Goal: Information Seeking & Learning: Learn about a topic

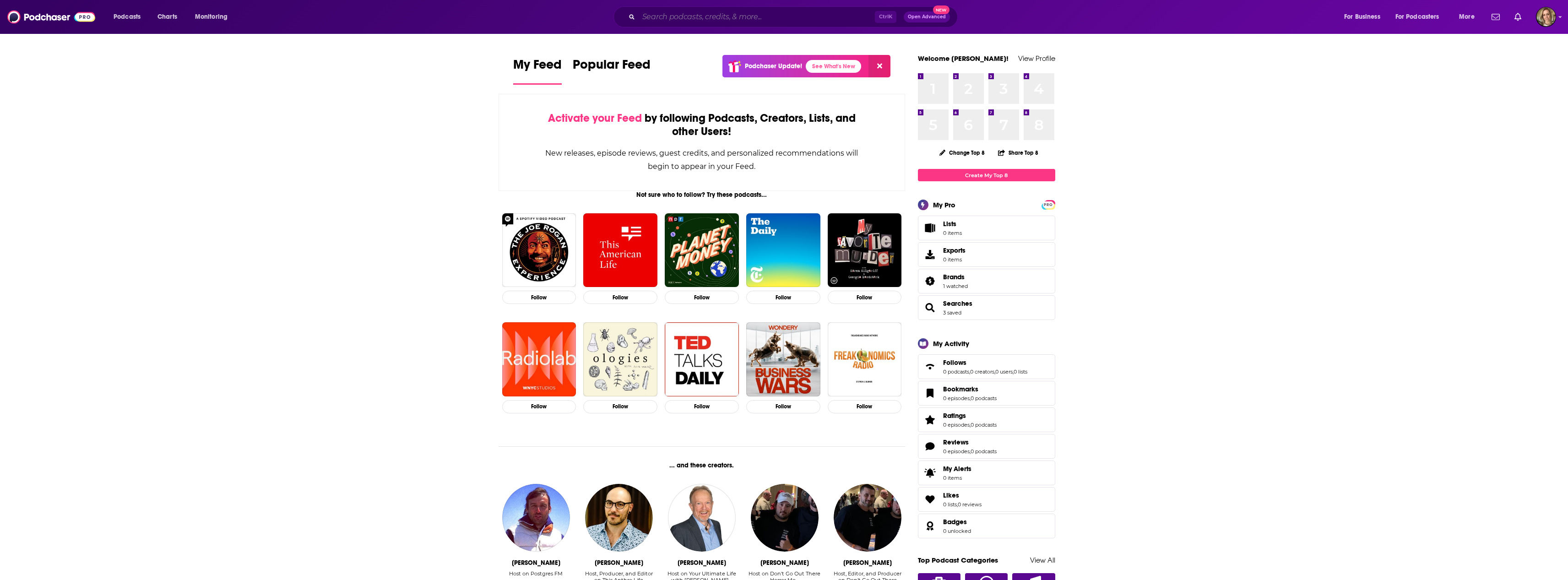
click at [679, 15] on input "Search podcasts, credits, & more..." at bounding box center [757, 17] width 236 height 15
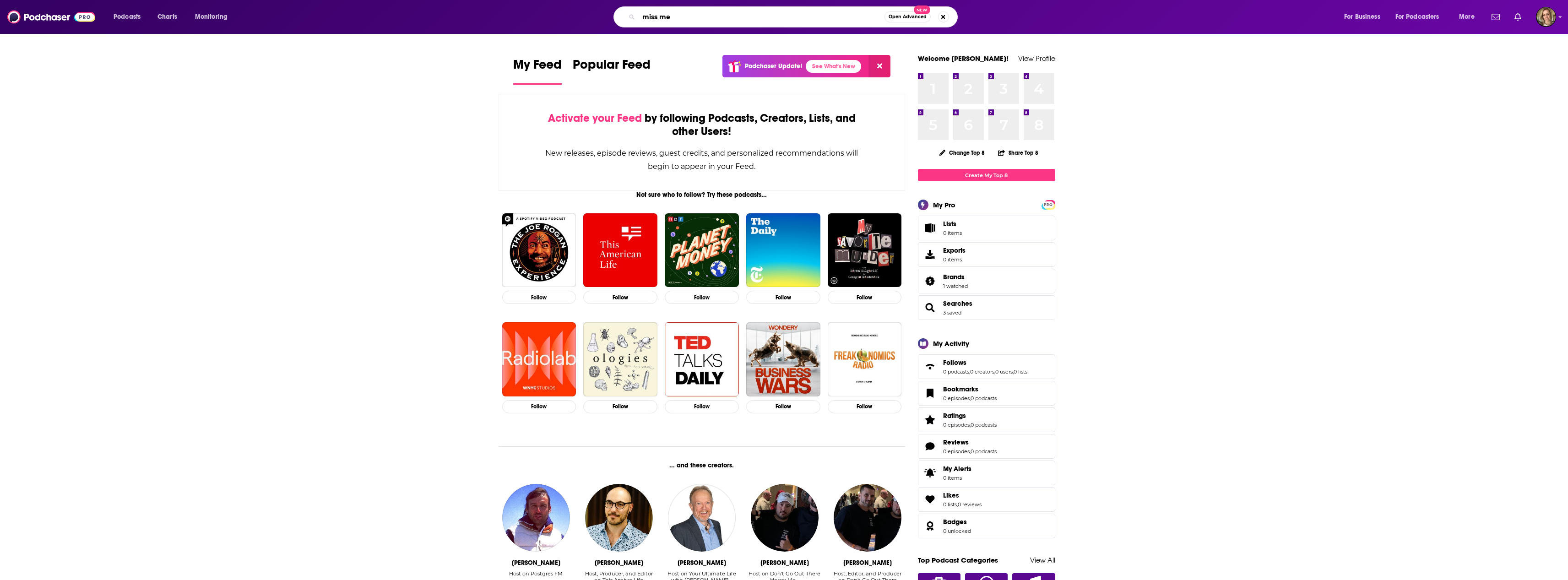
type input "miss me"
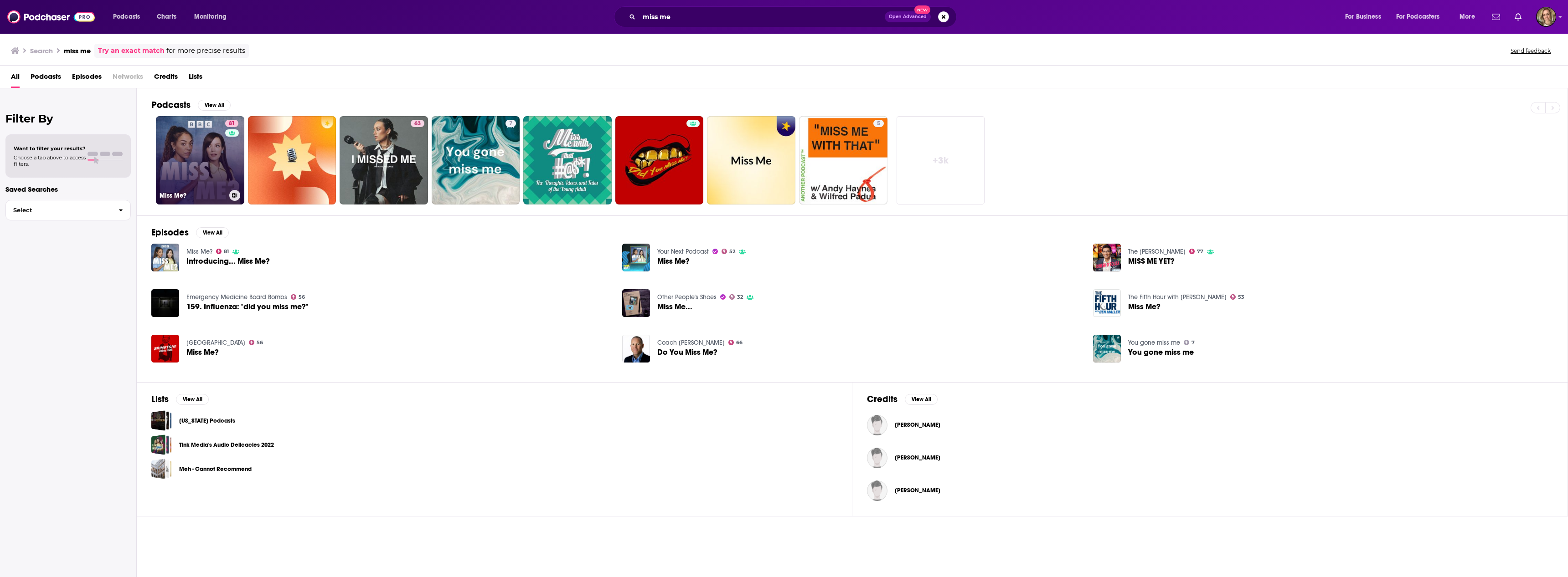
click at [204, 176] on link "81 Miss Me?" at bounding box center [201, 161] width 89 height 88
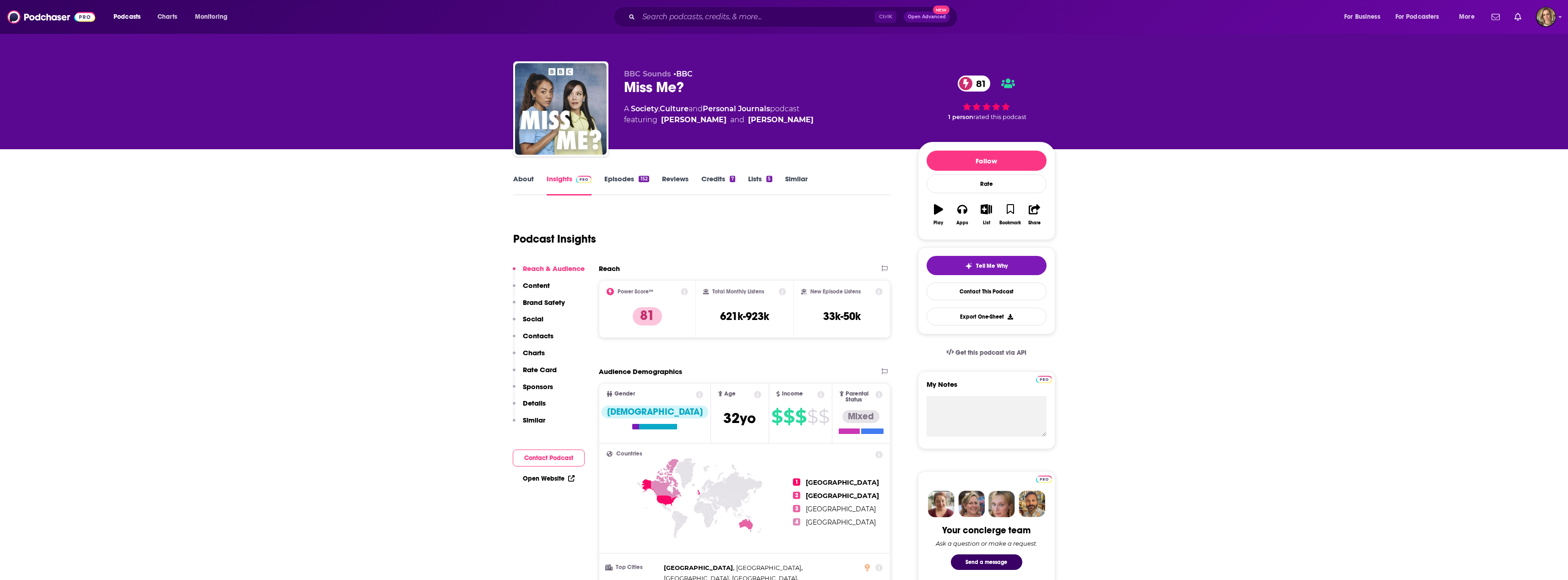
click at [520, 182] on link "About" at bounding box center [524, 184] width 21 height 21
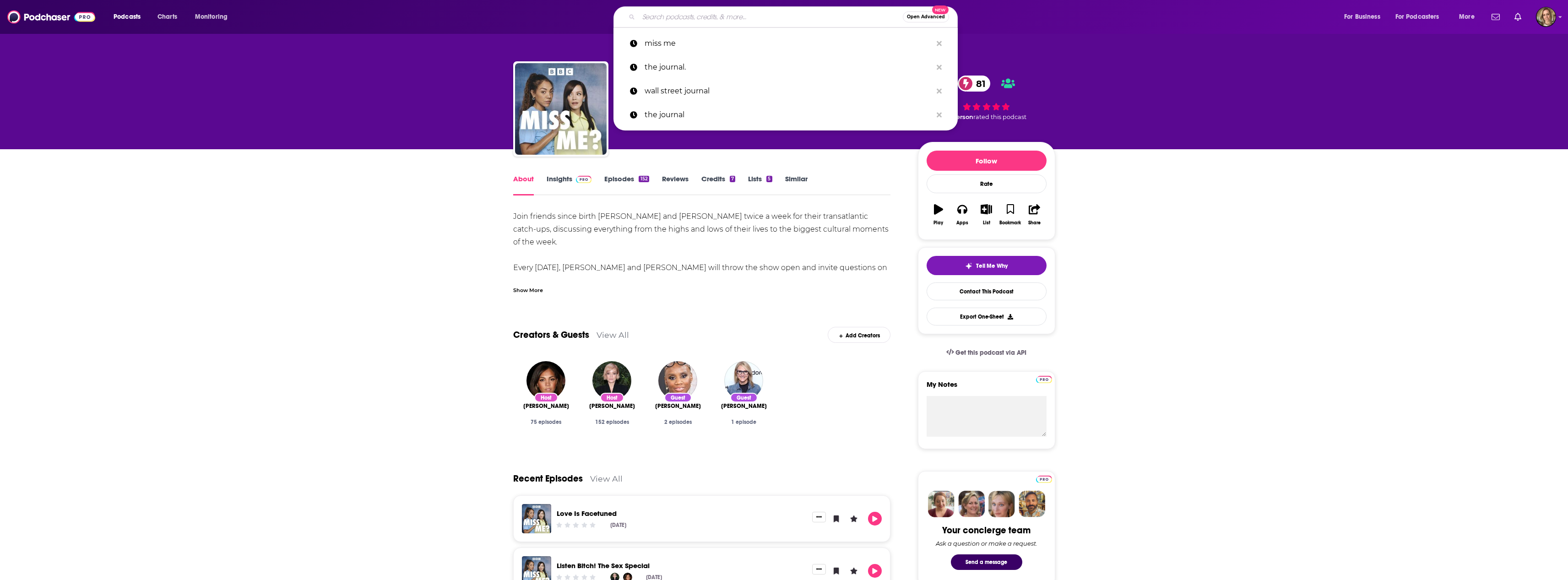
click at [657, 13] on input "Search podcasts, credits, & more..." at bounding box center [770, 17] width 264 height 15
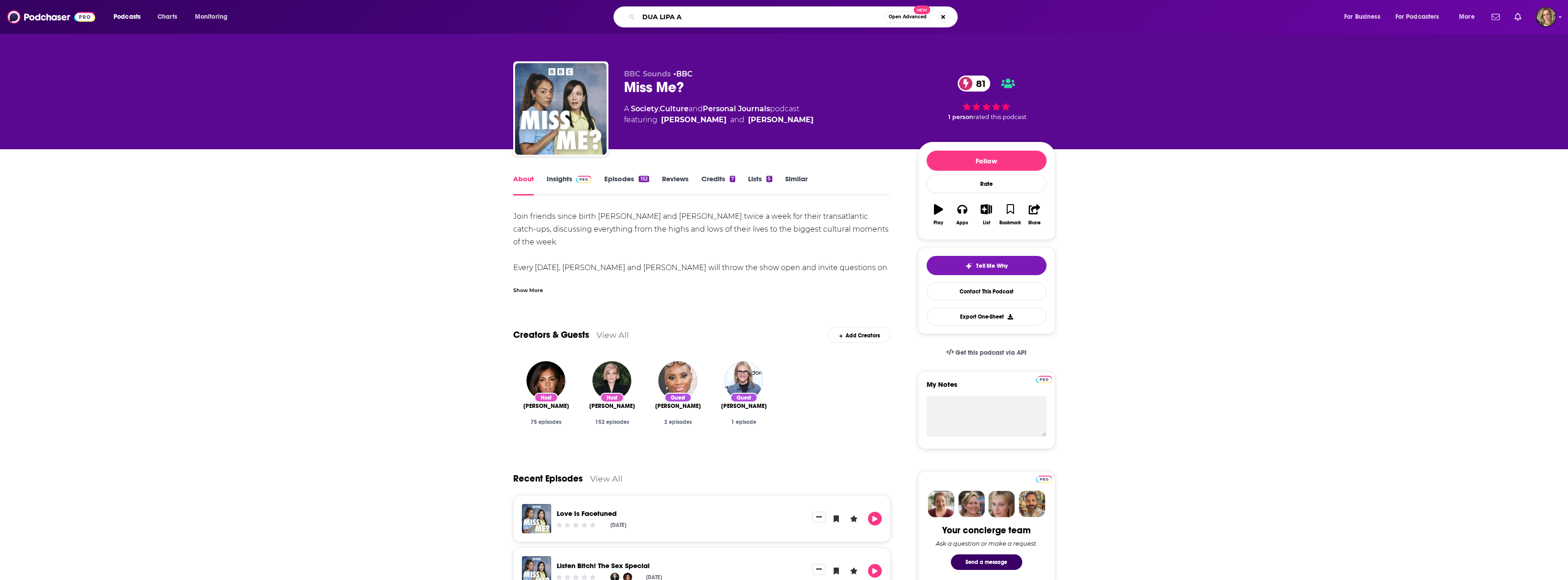
type input "DUA LIPA AT"
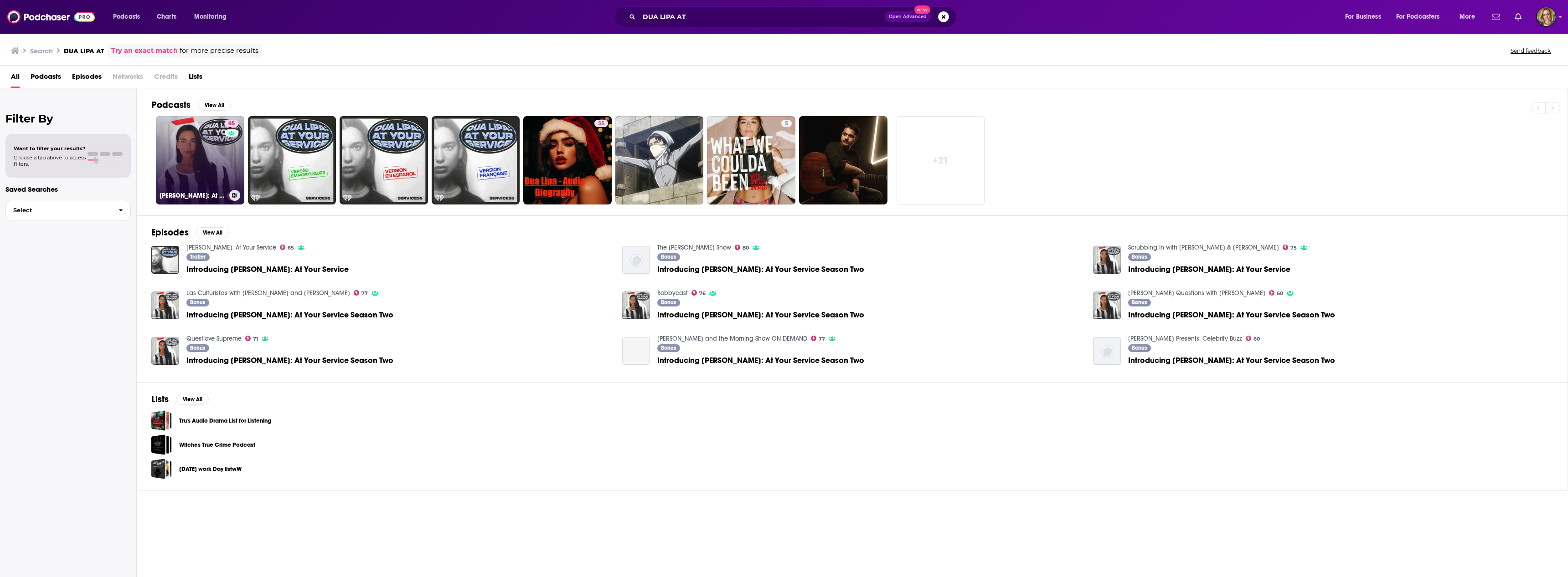
click at [203, 158] on link "65 [PERSON_NAME]: At Your Service" at bounding box center [201, 161] width 89 height 88
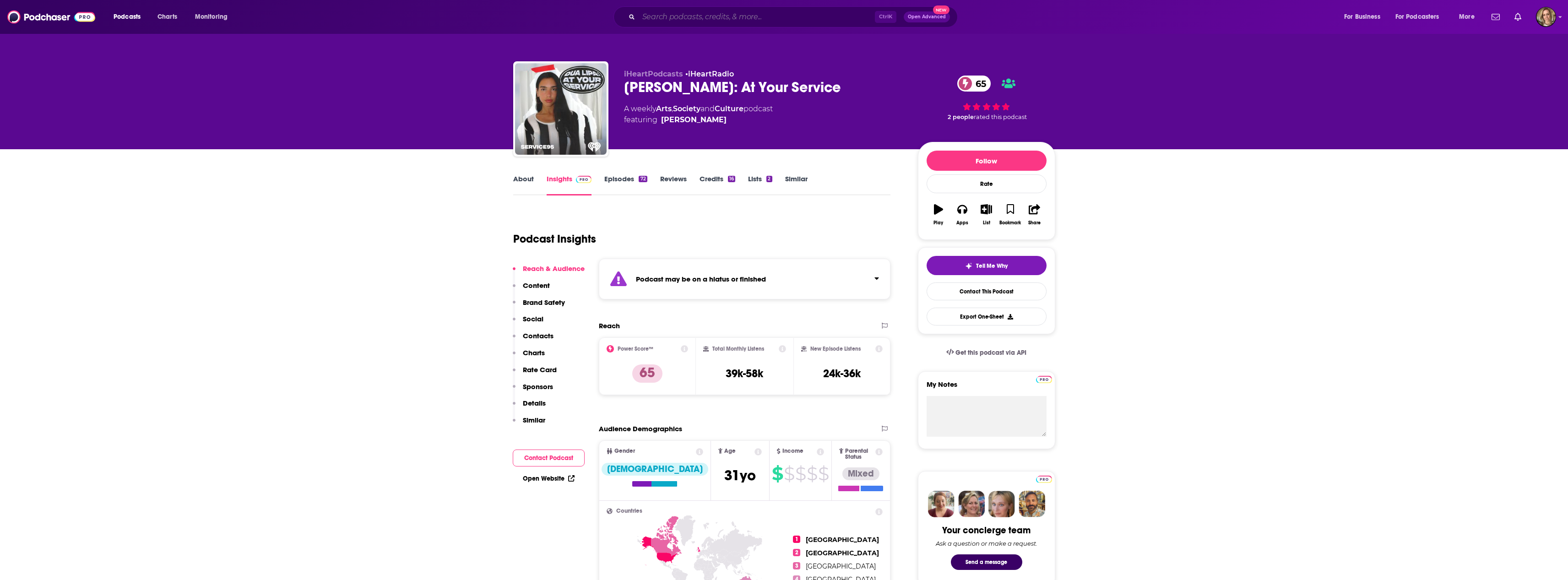
click at [678, 15] on input "Search podcasts, credits, & more..." at bounding box center [757, 17] width 236 height 15
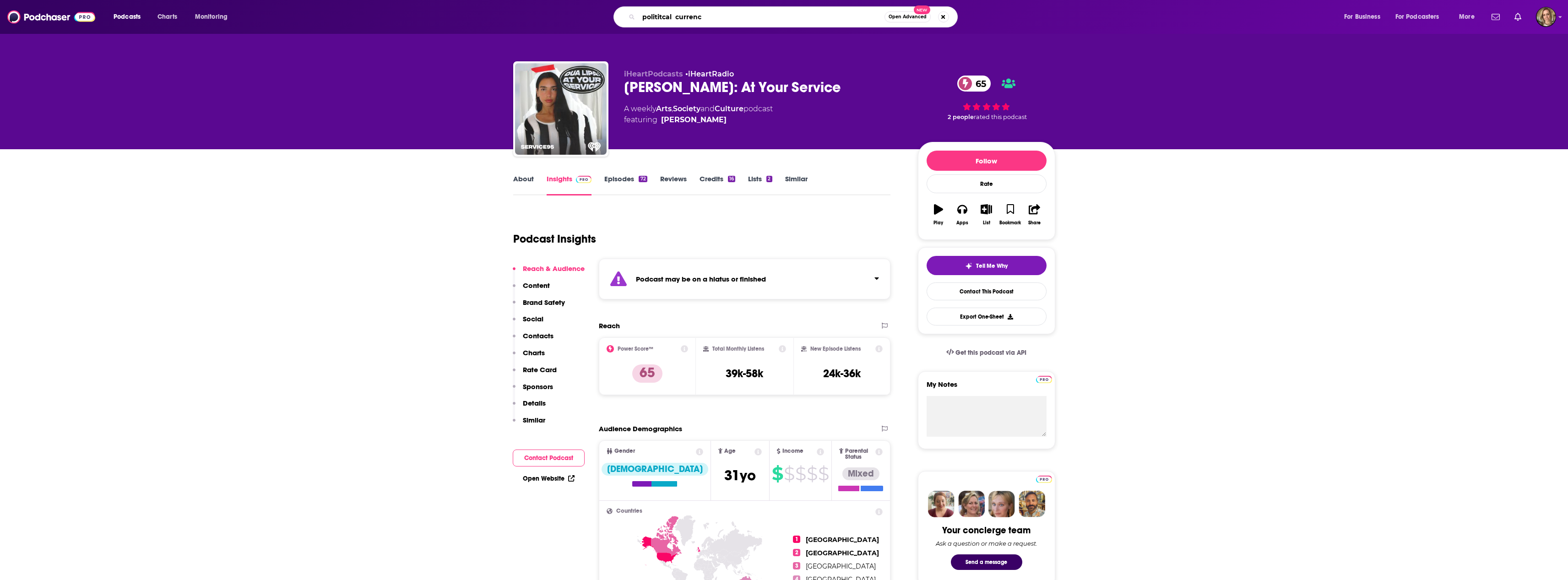
type input "polititcal currency"
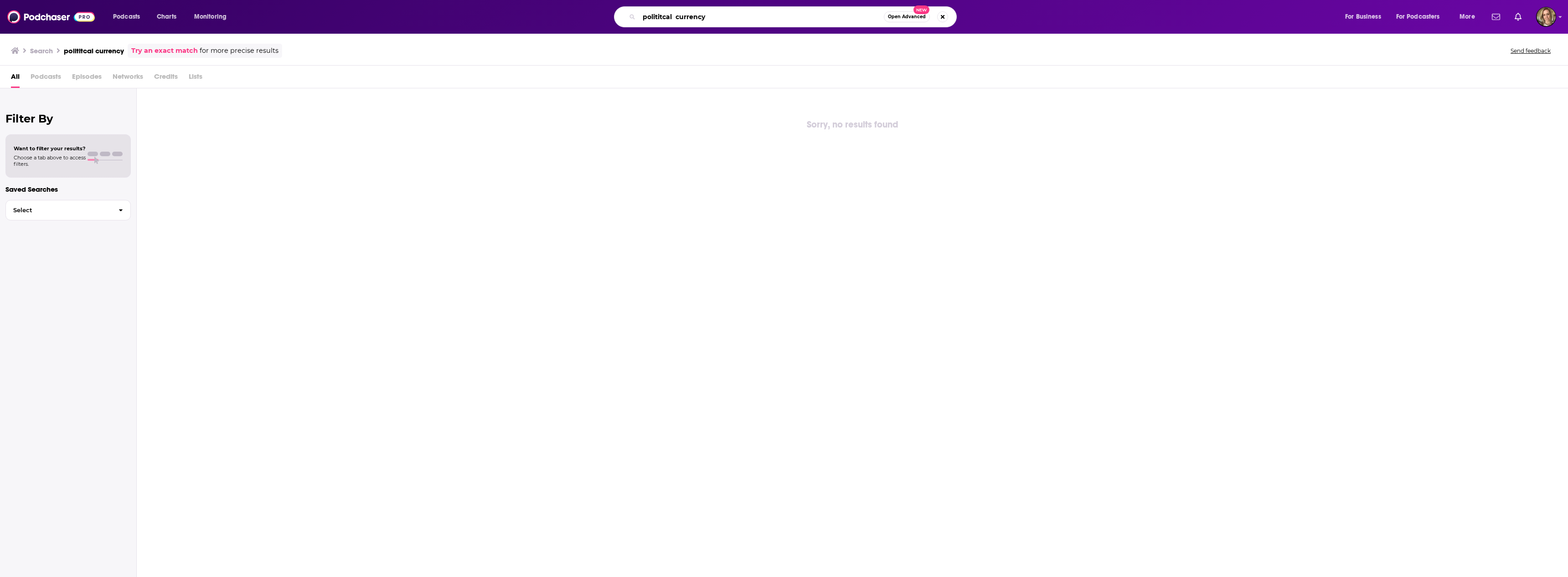
click at [677, 16] on input "polititcal currency" at bounding box center [761, 17] width 245 height 14
click at [663, 18] on input "polititcal currency" at bounding box center [761, 17] width 245 height 14
type input "political currency"
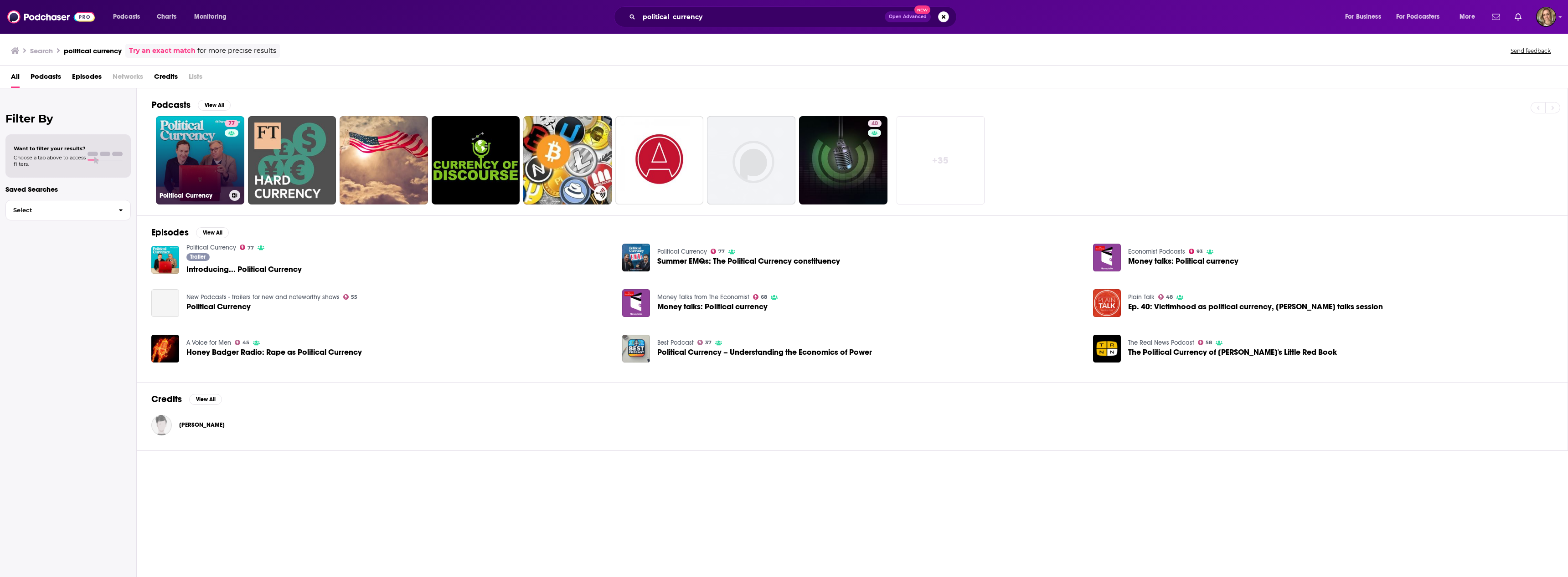
click at [191, 152] on link "77 Political Currency" at bounding box center [201, 161] width 89 height 88
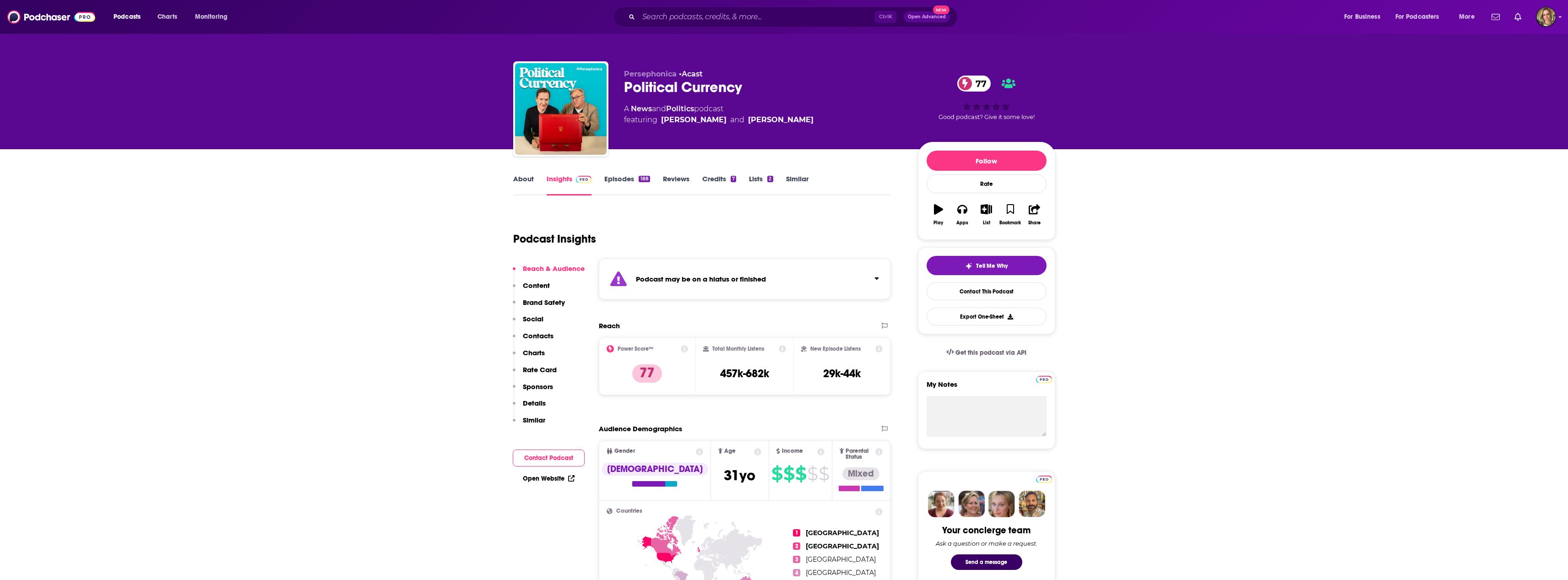
click at [514, 177] on link "About" at bounding box center [524, 184] width 21 height 21
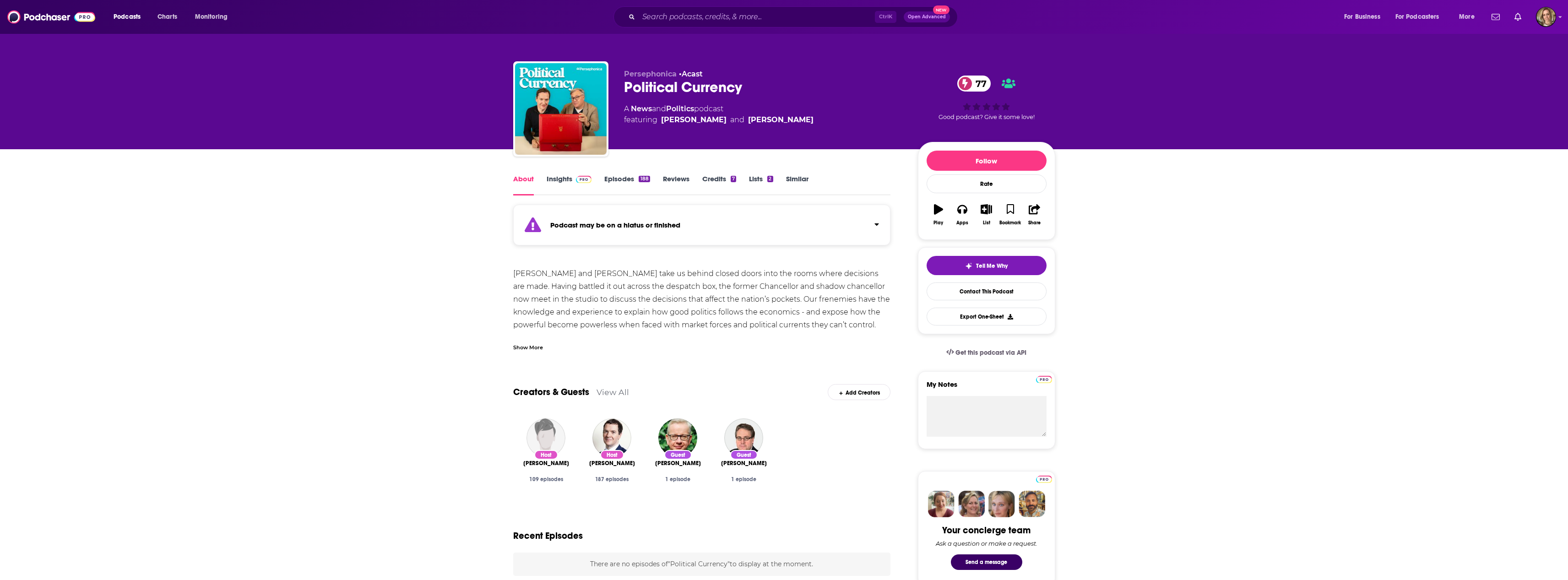
click at [552, 182] on link "Insights" at bounding box center [570, 184] width 45 height 21
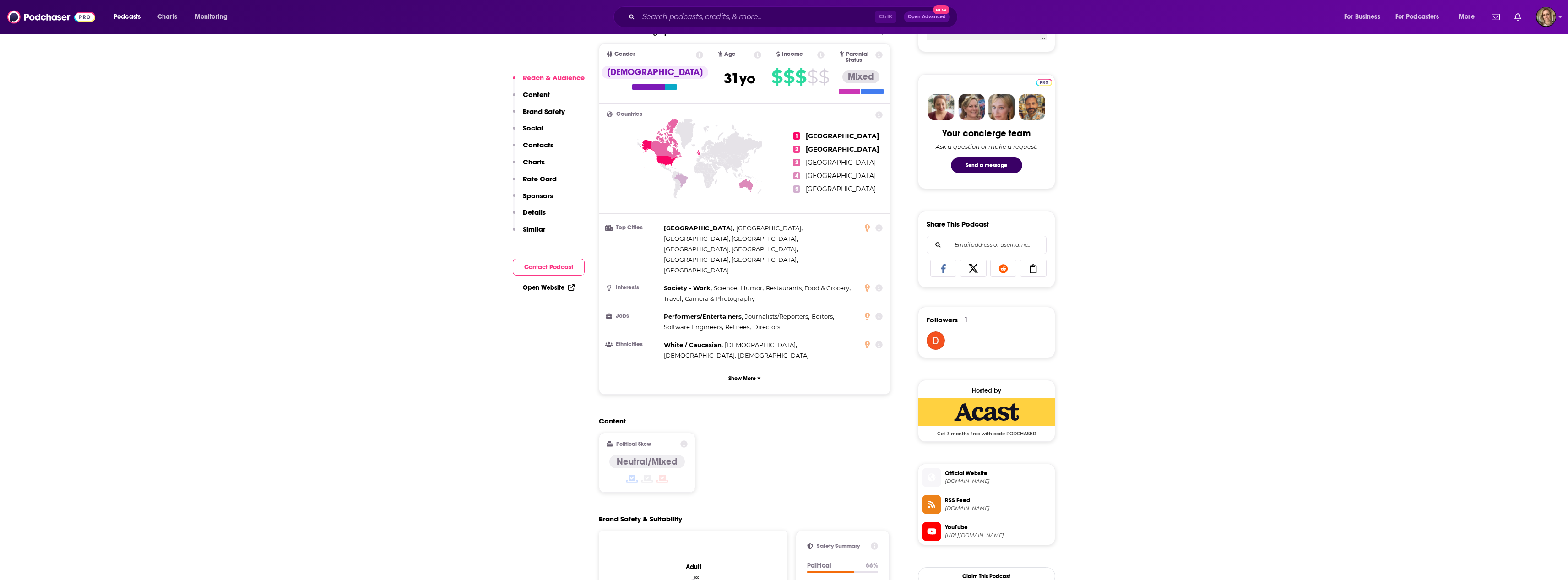
scroll to position [504, 0]
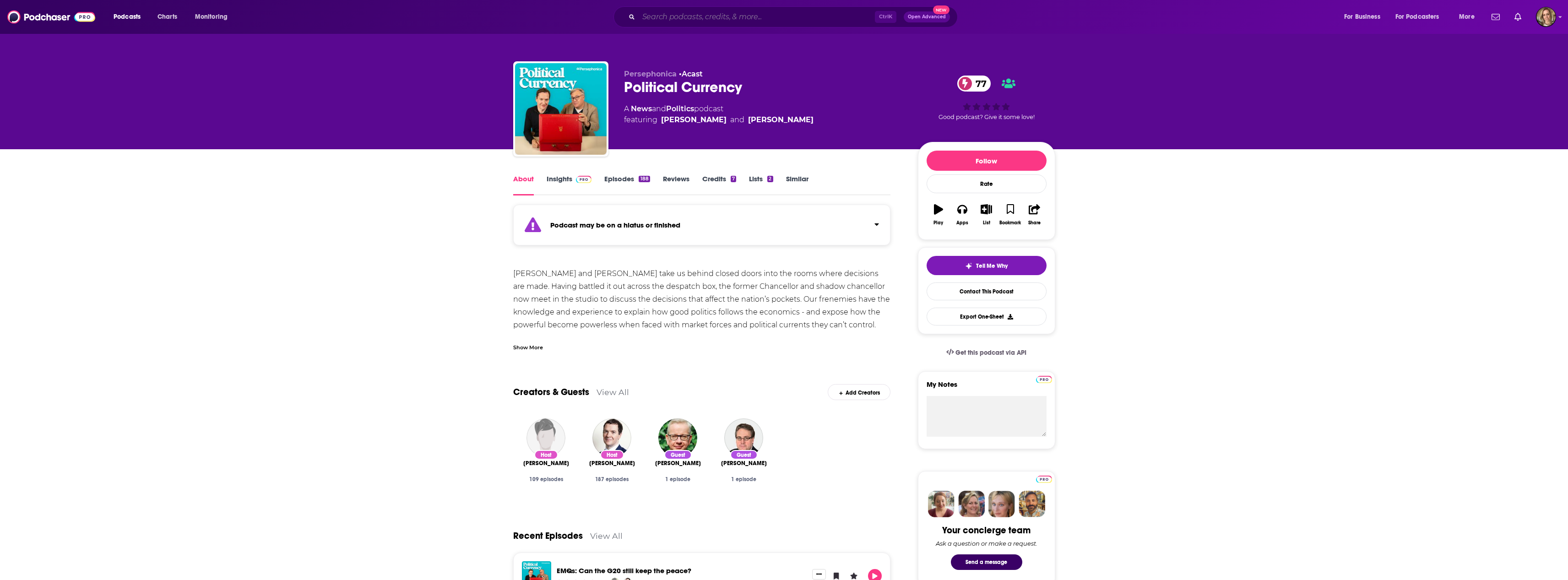
click at [722, 17] on input "Search podcasts, credits, & more..." at bounding box center [757, 17] width 236 height 15
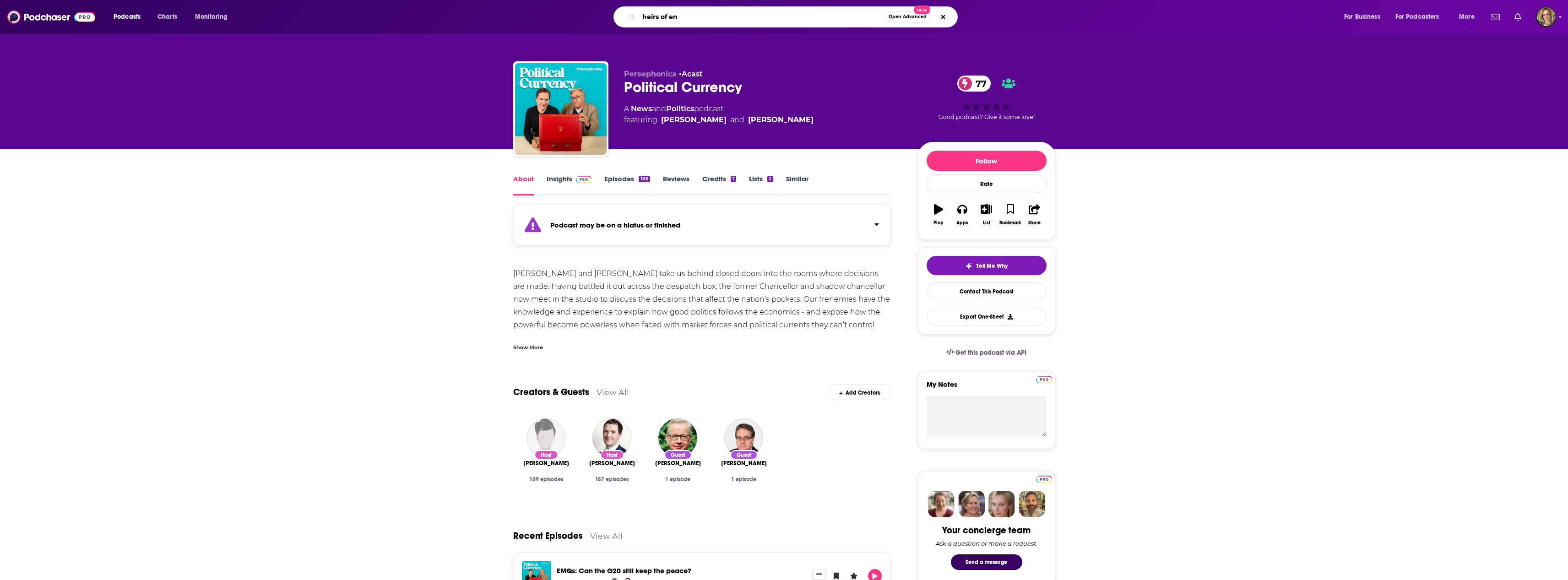
type input "heirs of ens"
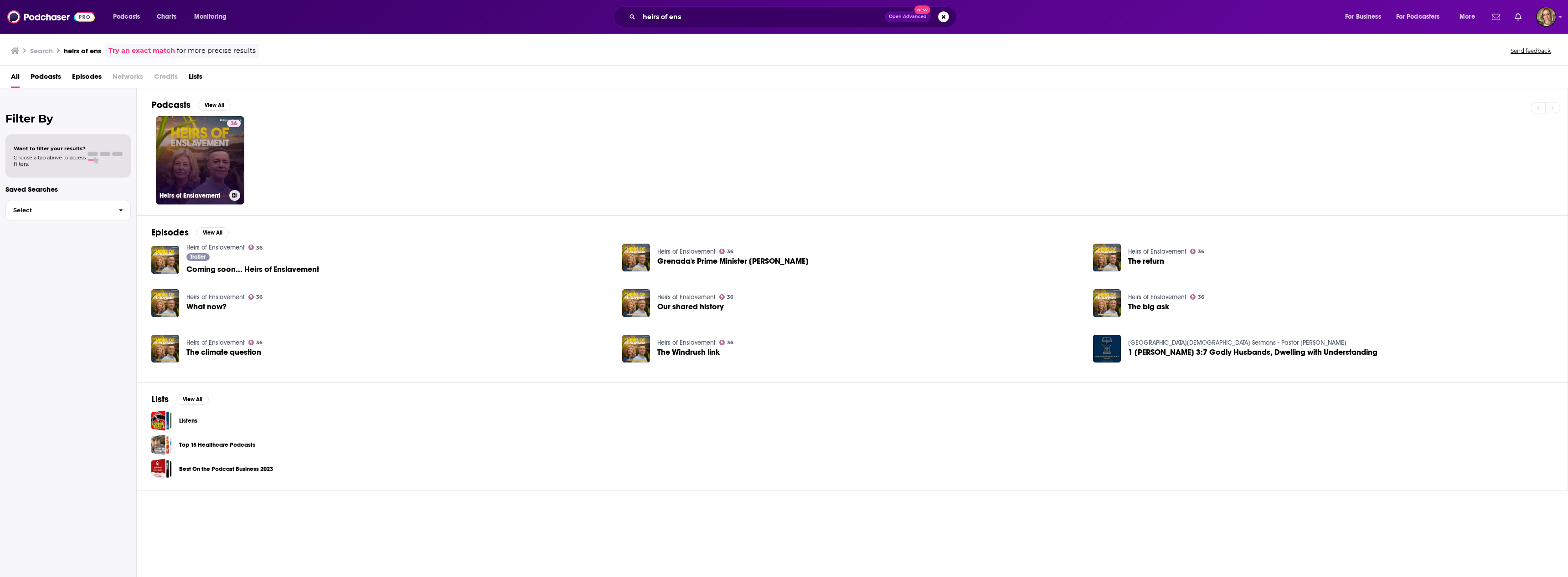
click at [207, 159] on link "36 Heirs of Enslavement" at bounding box center [201, 161] width 89 height 88
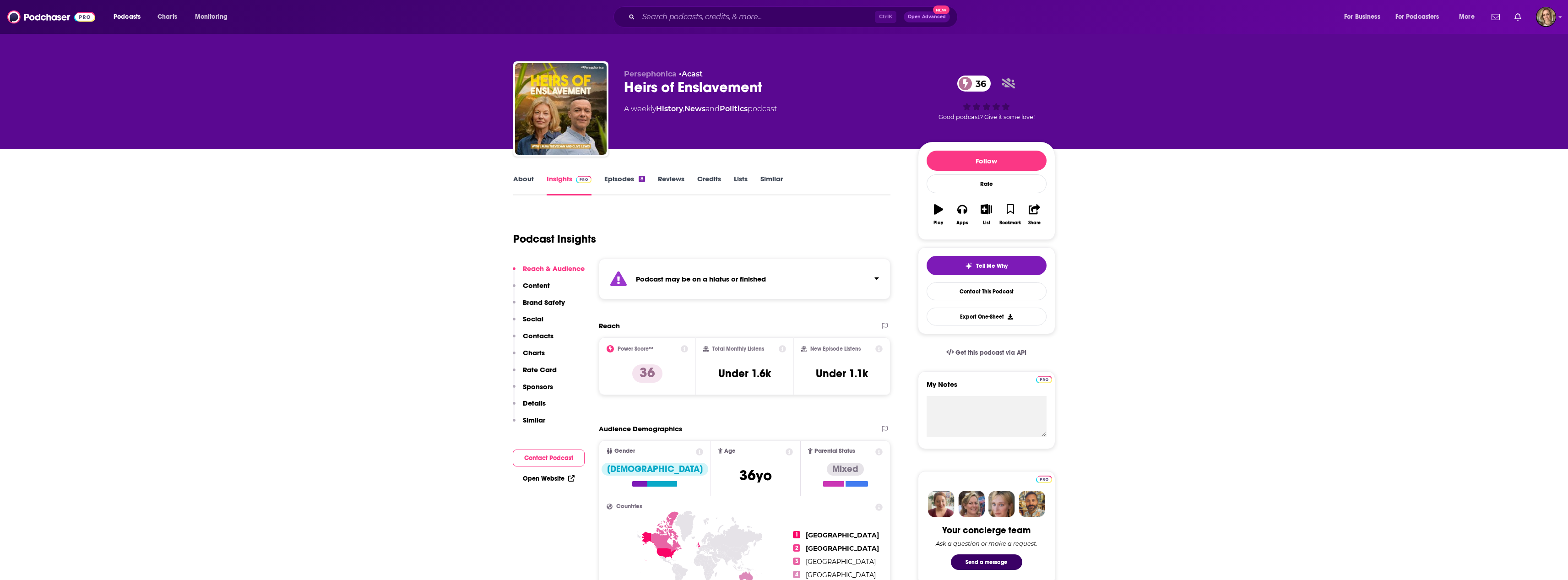
click at [516, 182] on link "About" at bounding box center [524, 184] width 21 height 21
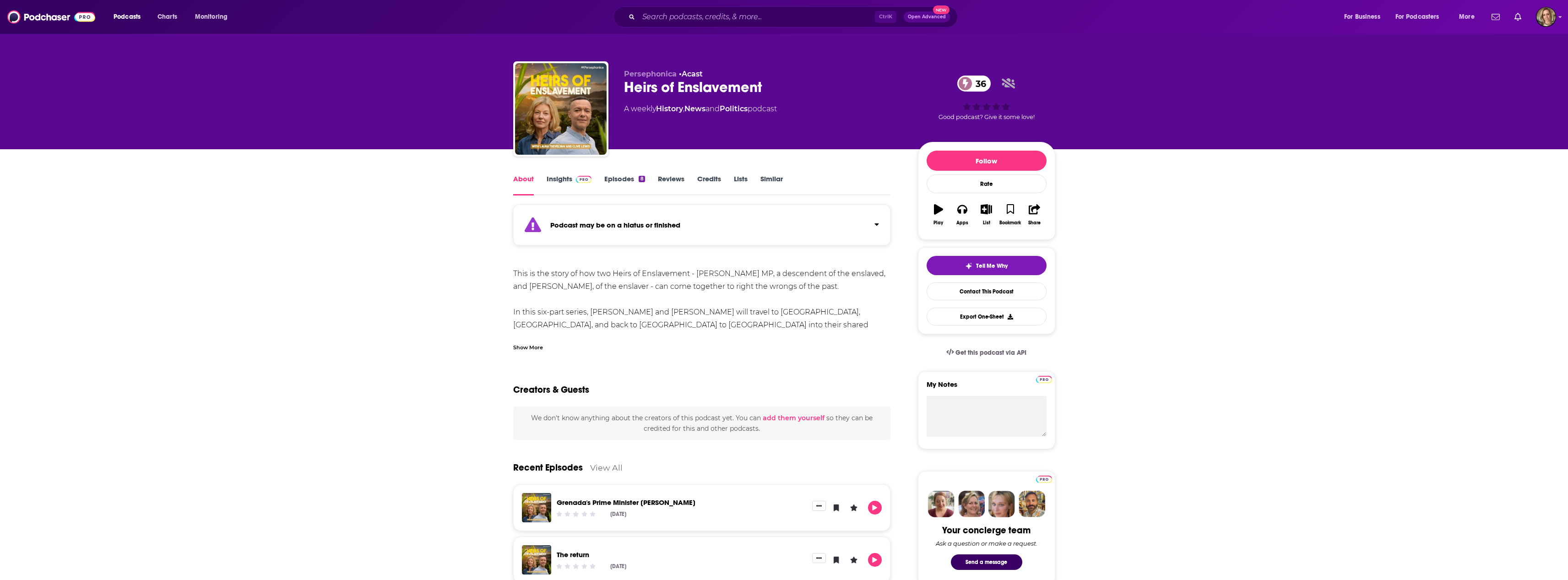
click at [560, 180] on link "Insights" at bounding box center [570, 184] width 45 height 21
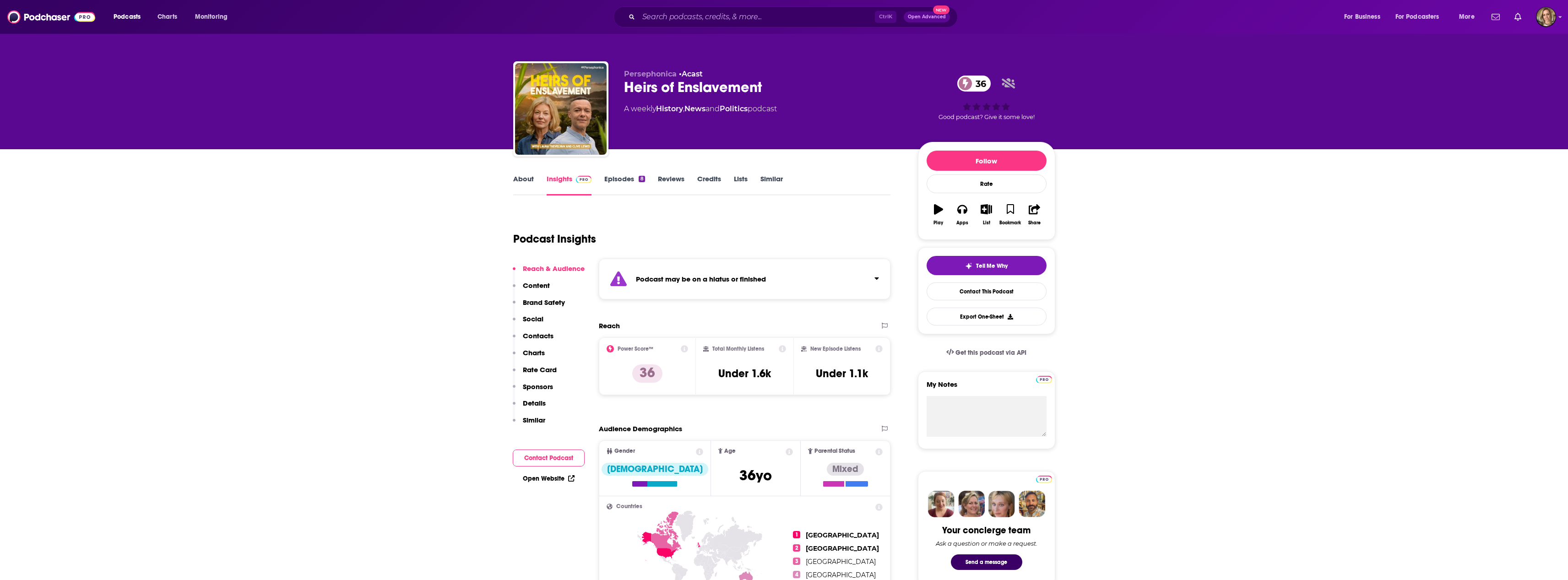
click at [664, 9] on div "Ctrl K Open Advanced New" at bounding box center [785, 16] width 344 height 21
click at [655, 17] on input "Search podcasts, credits, & more..." at bounding box center [757, 17] width 236 height 15
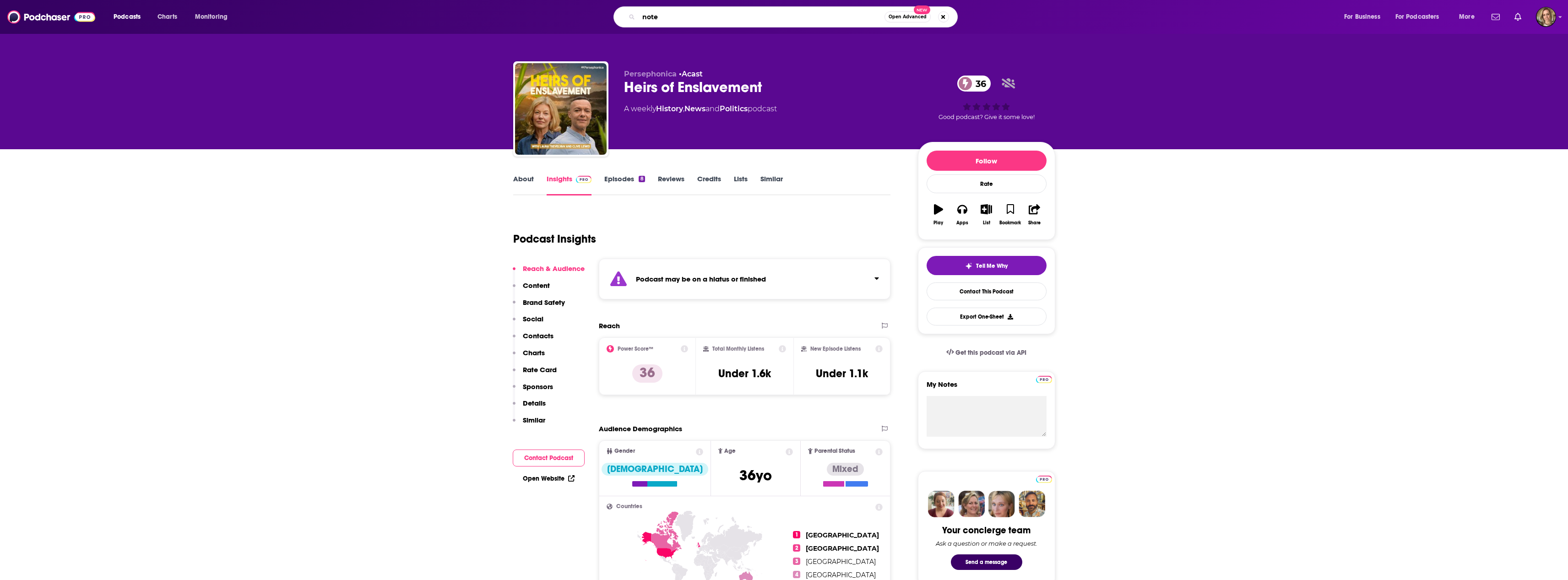
type input "noted"
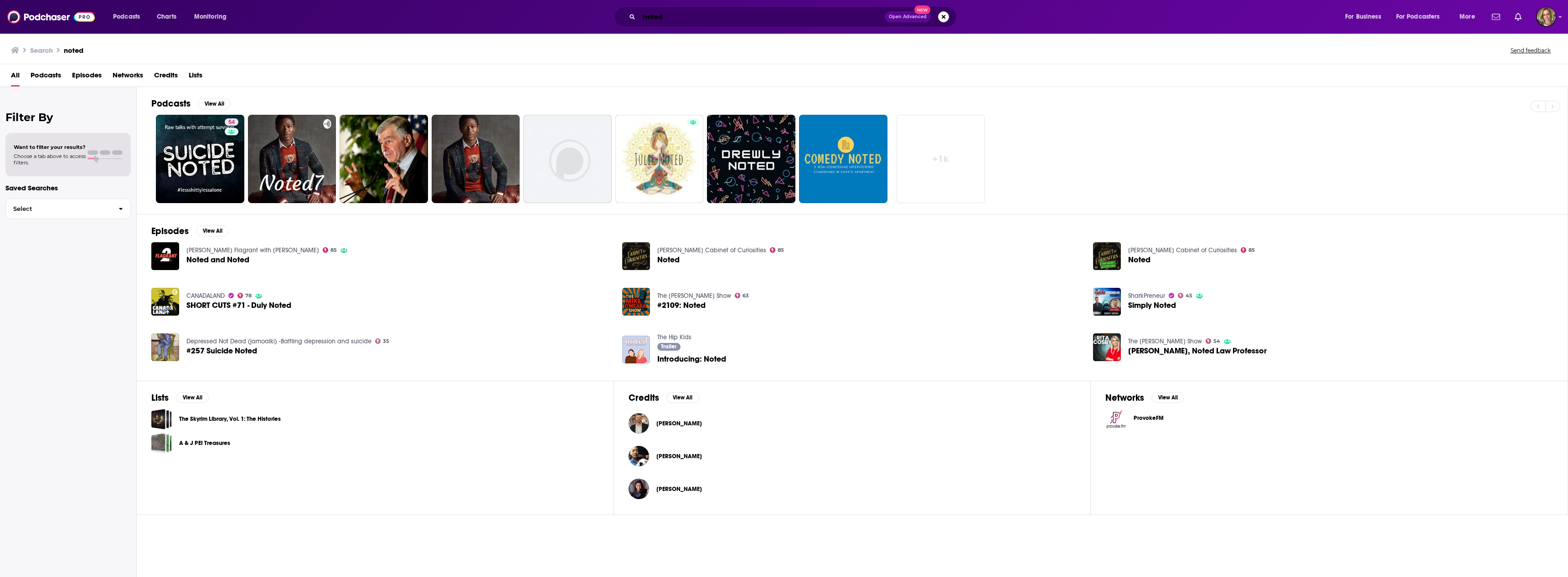
click at [737, 17] on input "noted" at bounding box center [761, 17] width 246 height 14
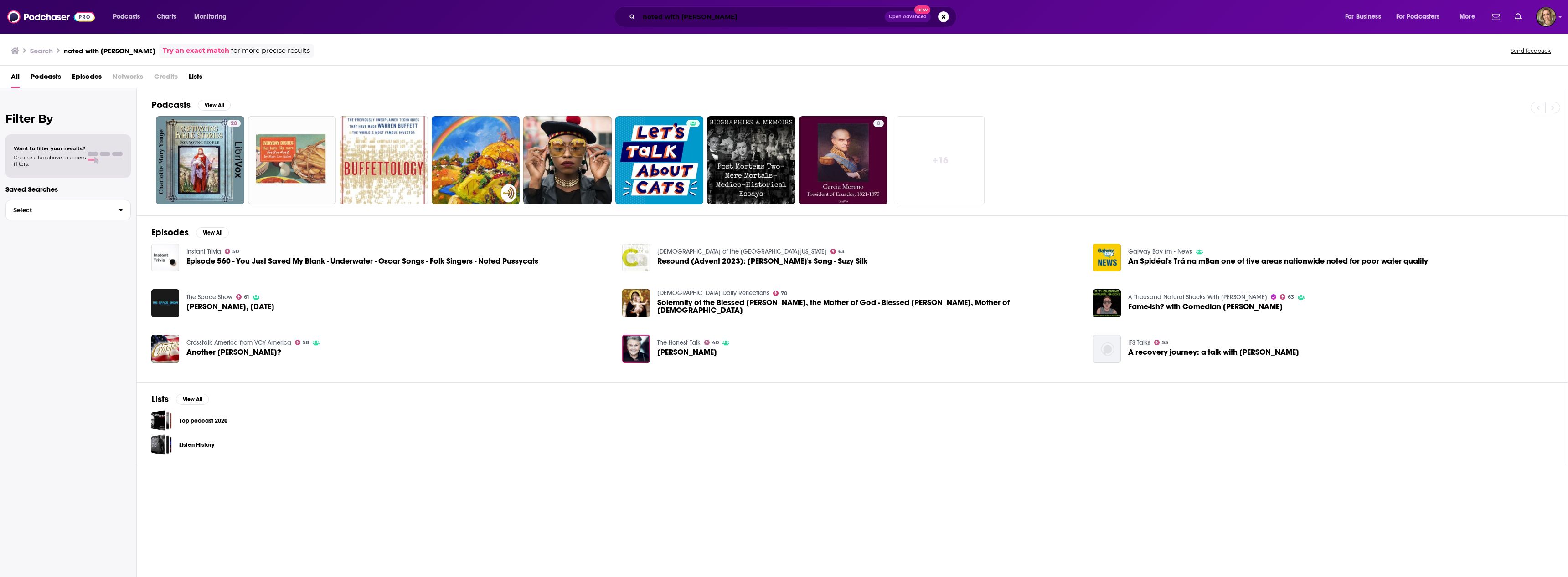
click at [717, 18] on input "noted with [PERSON_NAME]" at bounding box center [761, 17] width 246 height 14
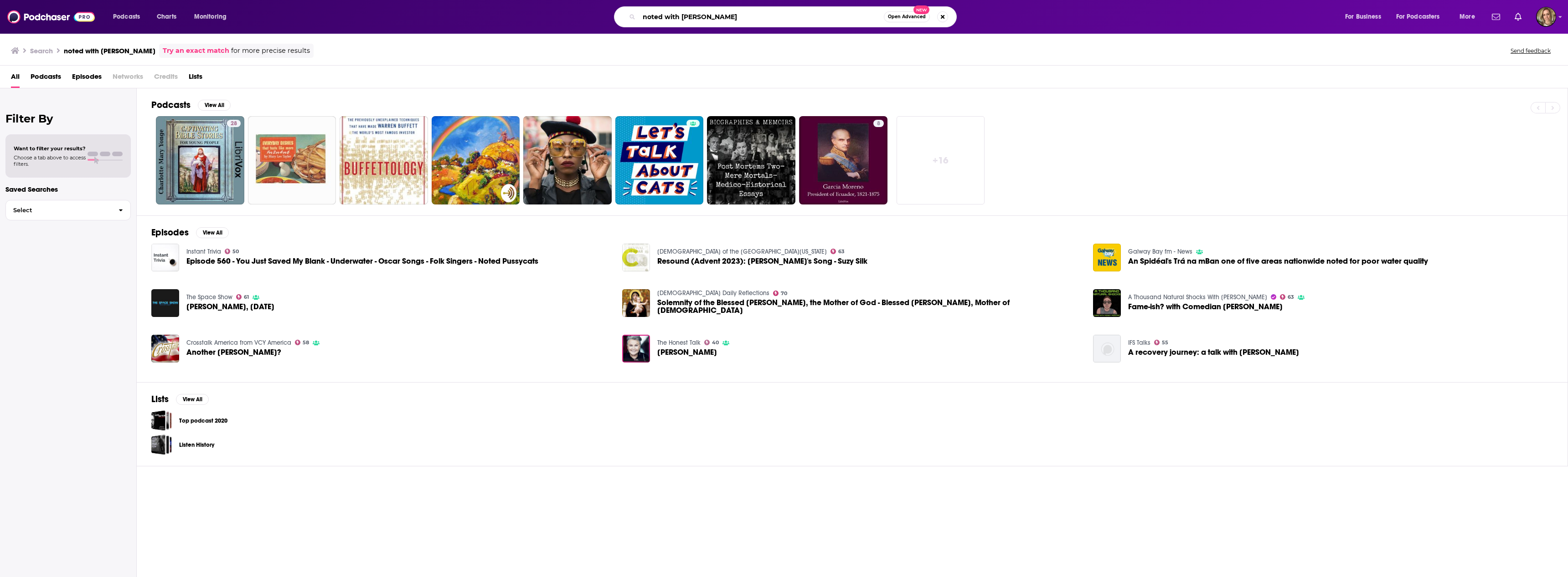
drag, startPoint x: 717, startPoint y: 18, endPoint x: 409, endPoint y: 12, distance: 308.1
click at [415, 10] on div "noted with [PERSON_NAME] Open Advanced New" at bounding box center [794, 16] width 1082 height 21
type input "tHE nEWS aGENTS"
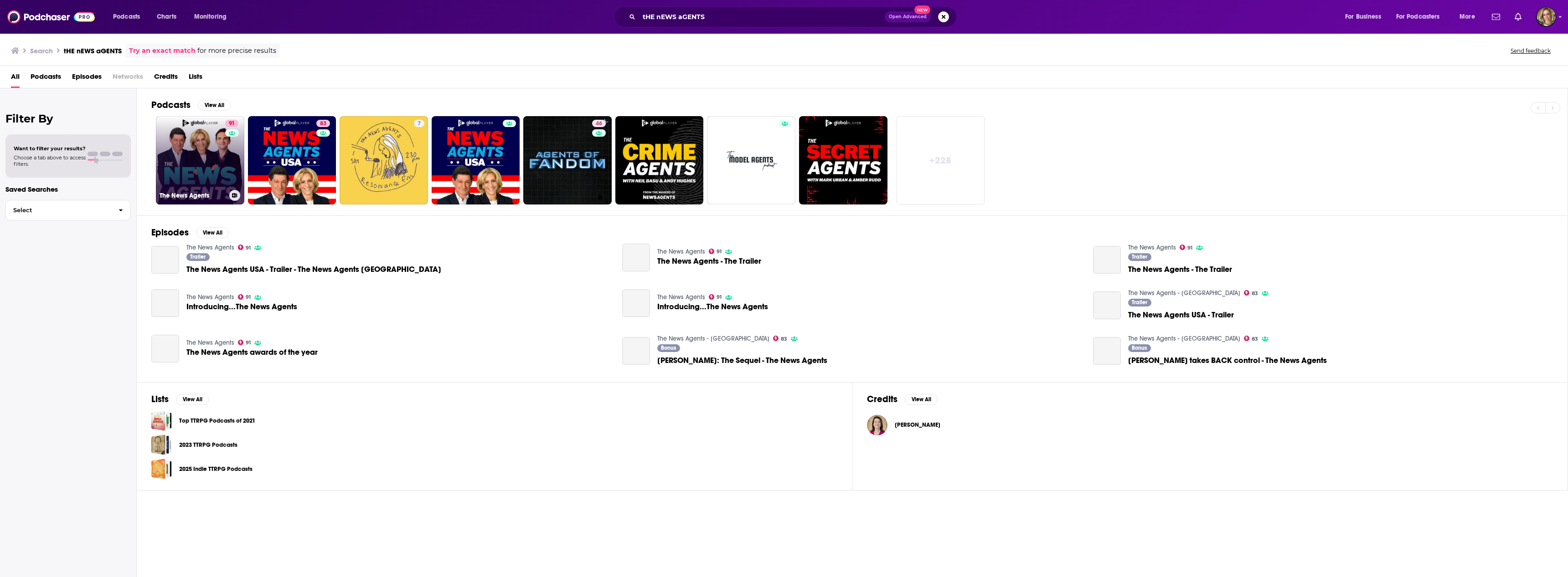
click at [206, 151] on link "91 The News Agents" at bounding box center [201, 161] width 89 height 88
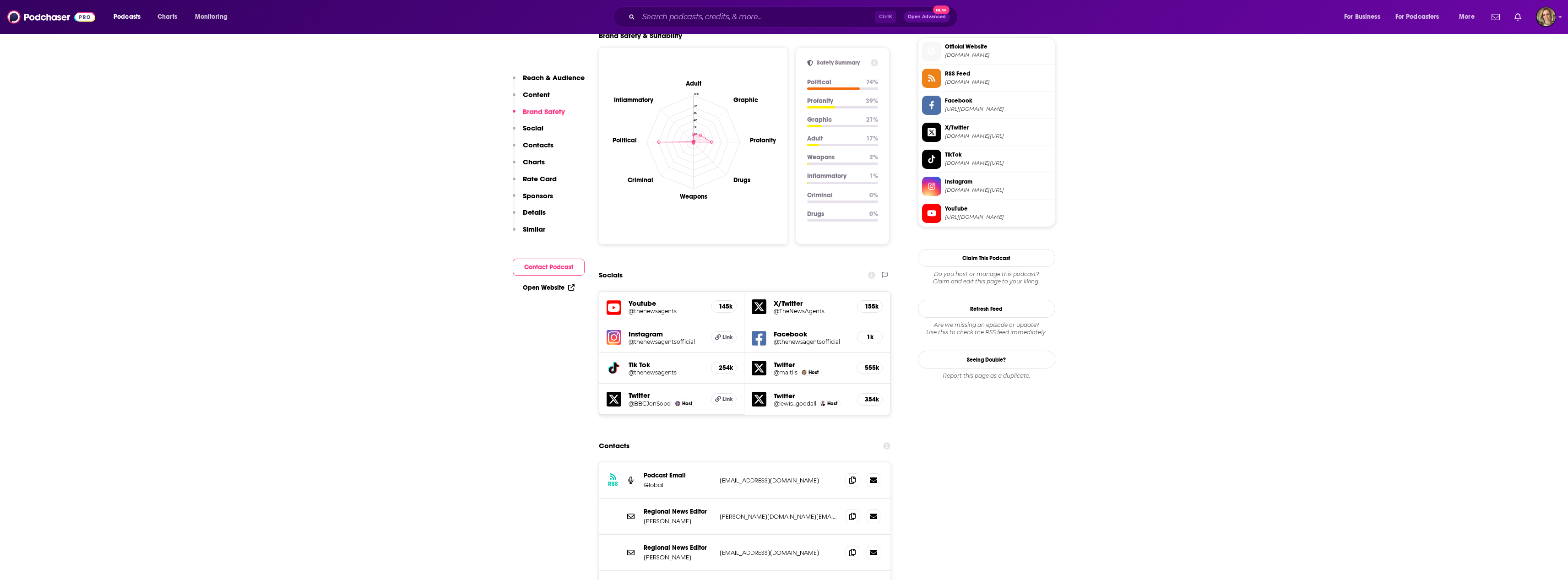
scroll to position [824, 0]
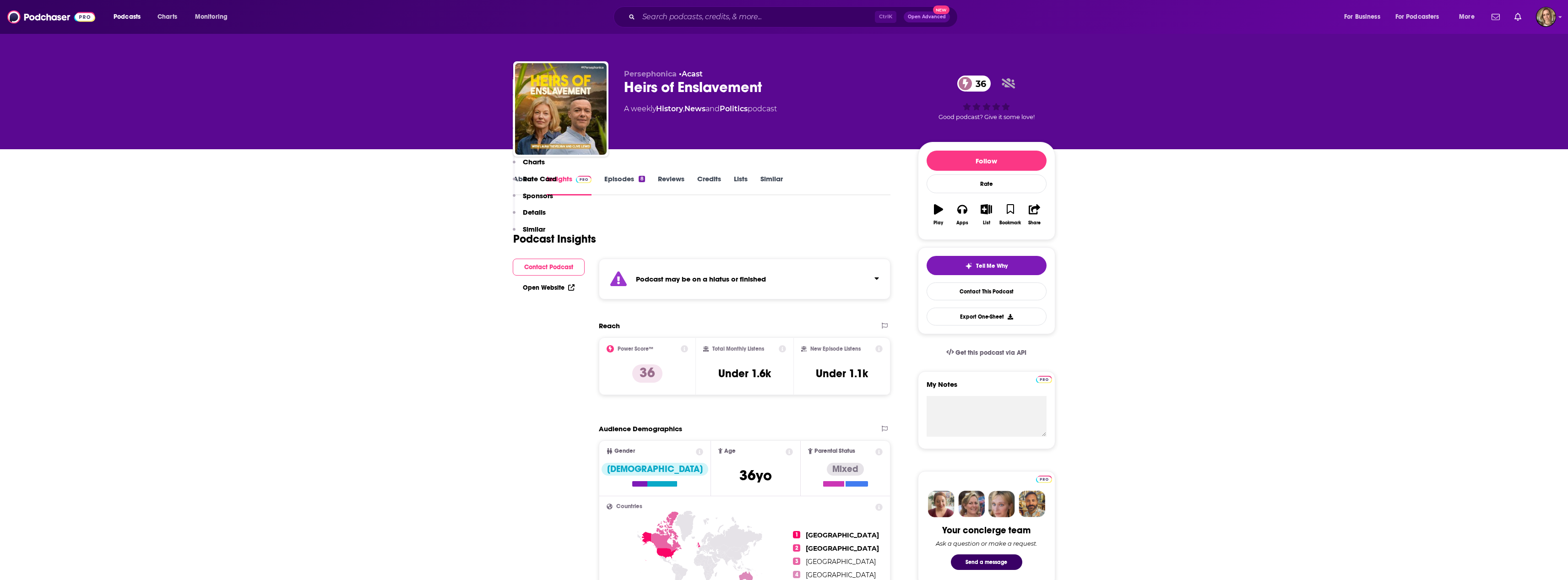
scroll to position [642, 0]
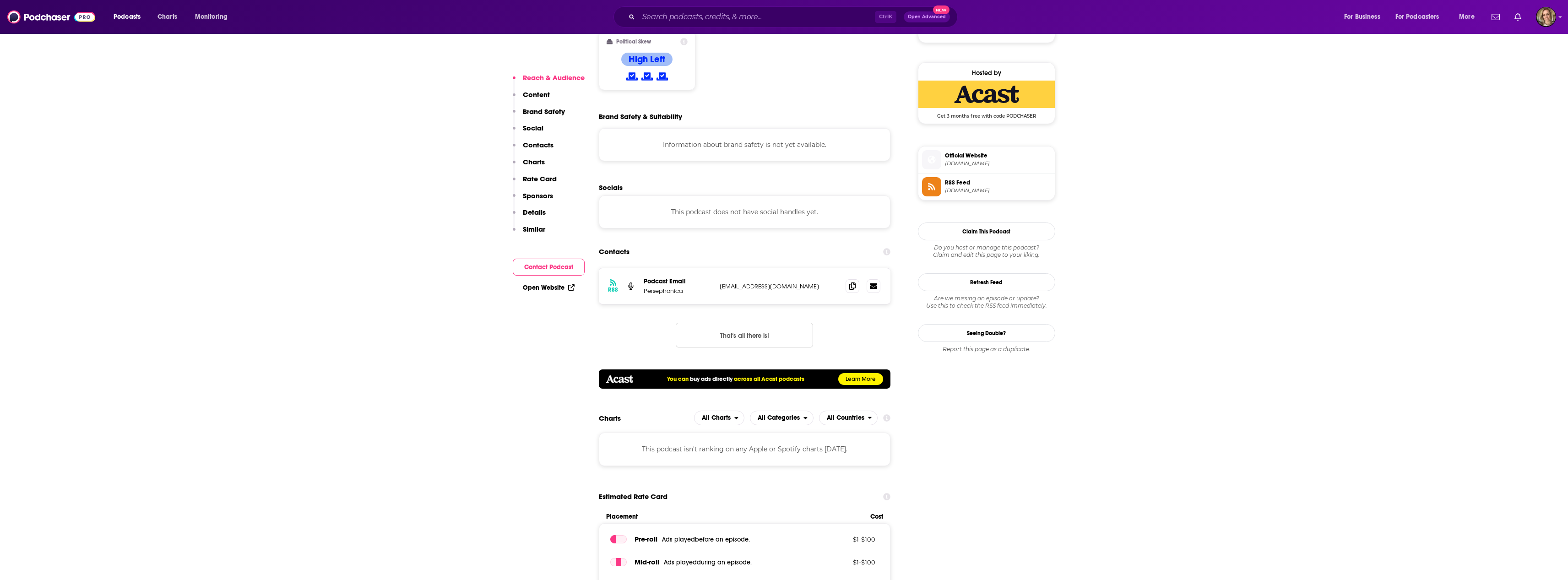
click at [780, 284] on p "[EMAIL_ADDRESS][DOMAIN_NAME]" at bounding box center [779, 286] width 119 height 8
click at [874, 289] on icon at bounding box center [874, 286] width 7 height 5
click at [609, 284] on span "RSS" at bounding box center [612, 286] width 10 height 15
click at [615, 285] on icon at bounding box center [612, 282] width 6 height 6
click at [628, 285] on icon at bounding box center [631, 286] width 5 height 7
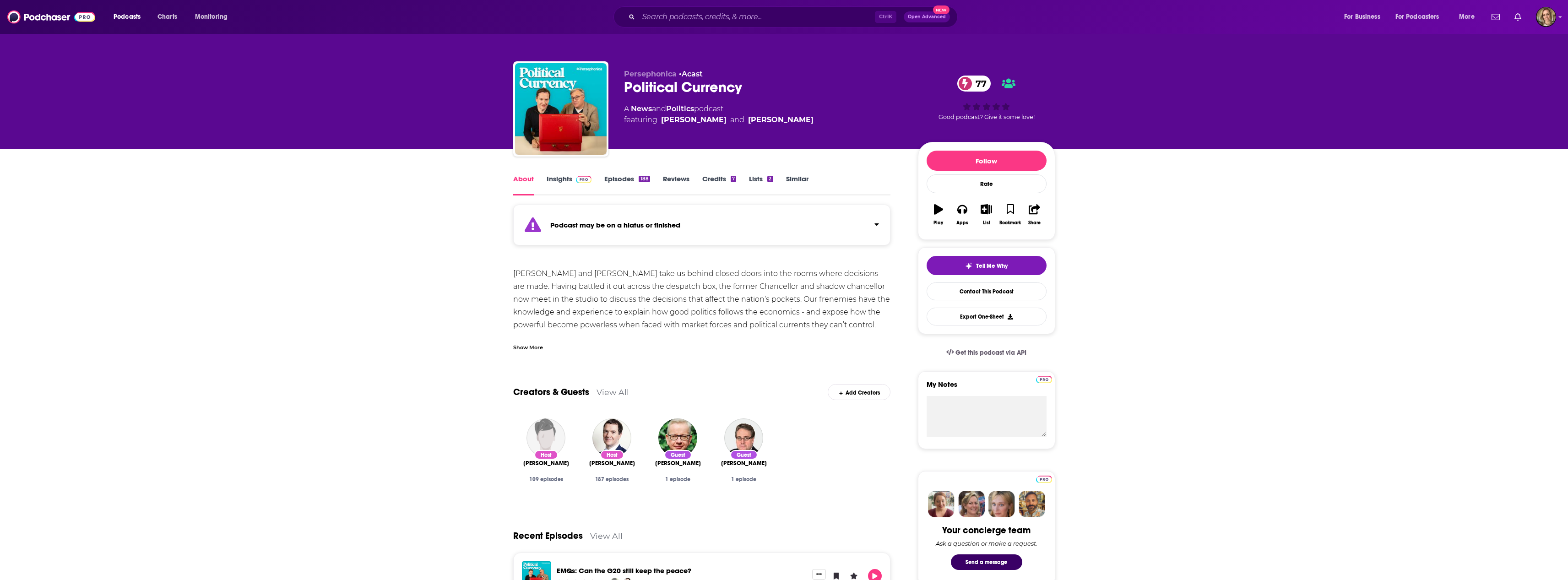
click at [561, 175] on link "Insights" at bounding box center [570, 184] width 45 height 21
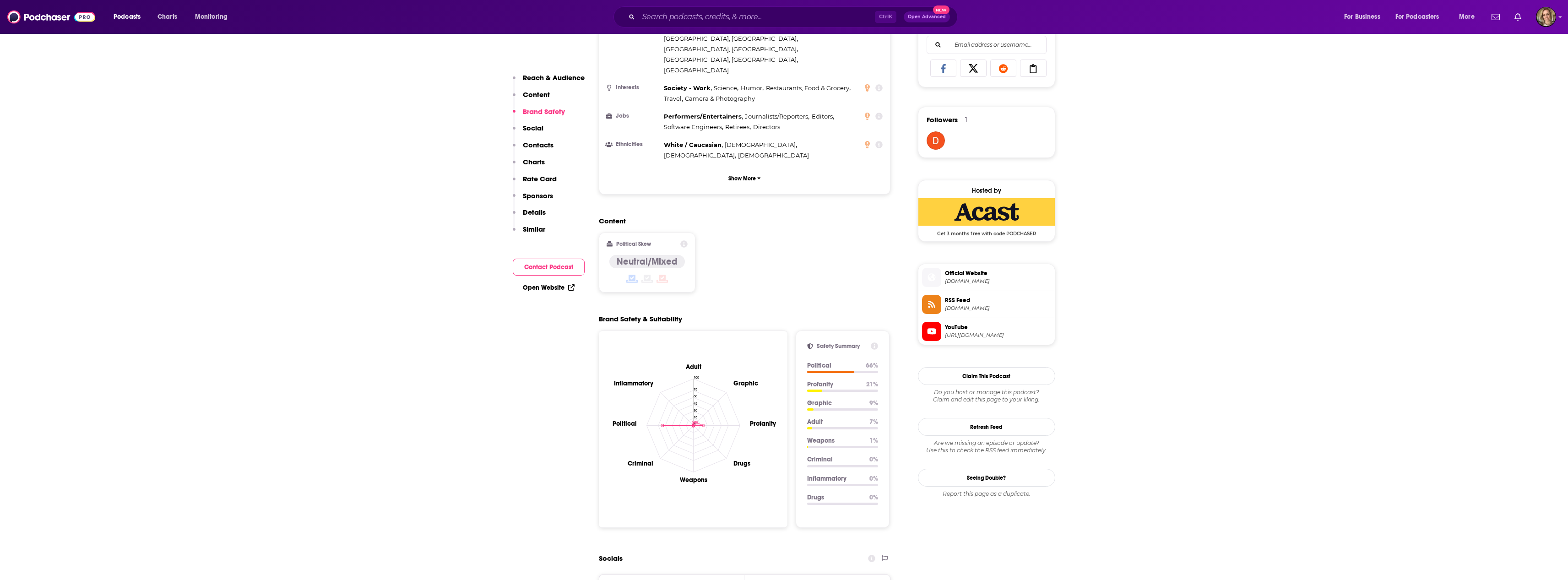
scroll to position [779, 0]
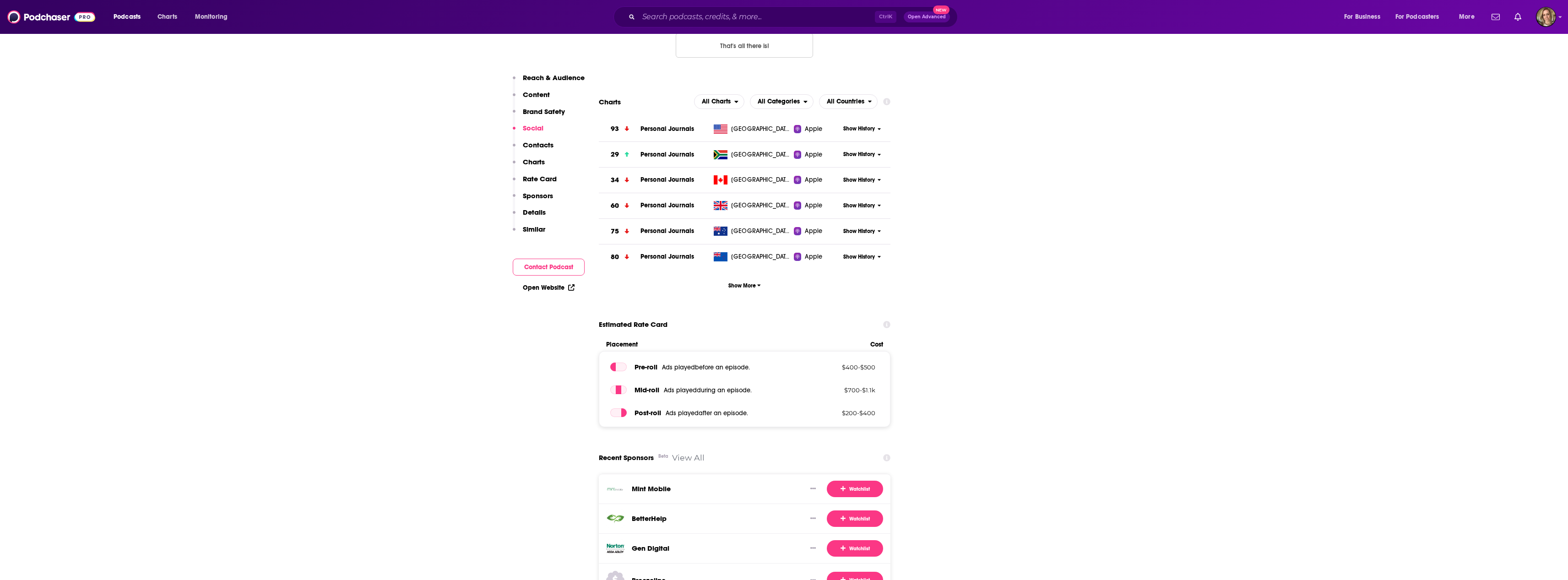
scroll to position [966, 0]
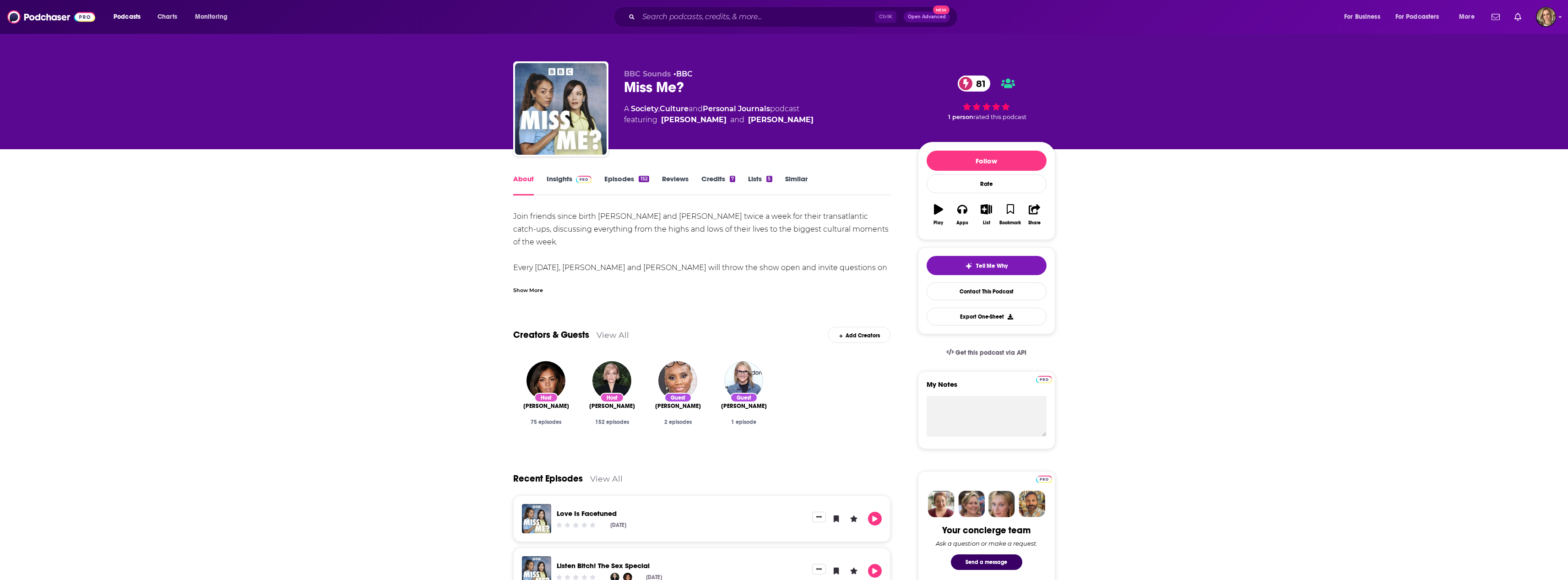
click at [567, 180] on link "Insights" at bounding box center [570, 184] width 45 height 21
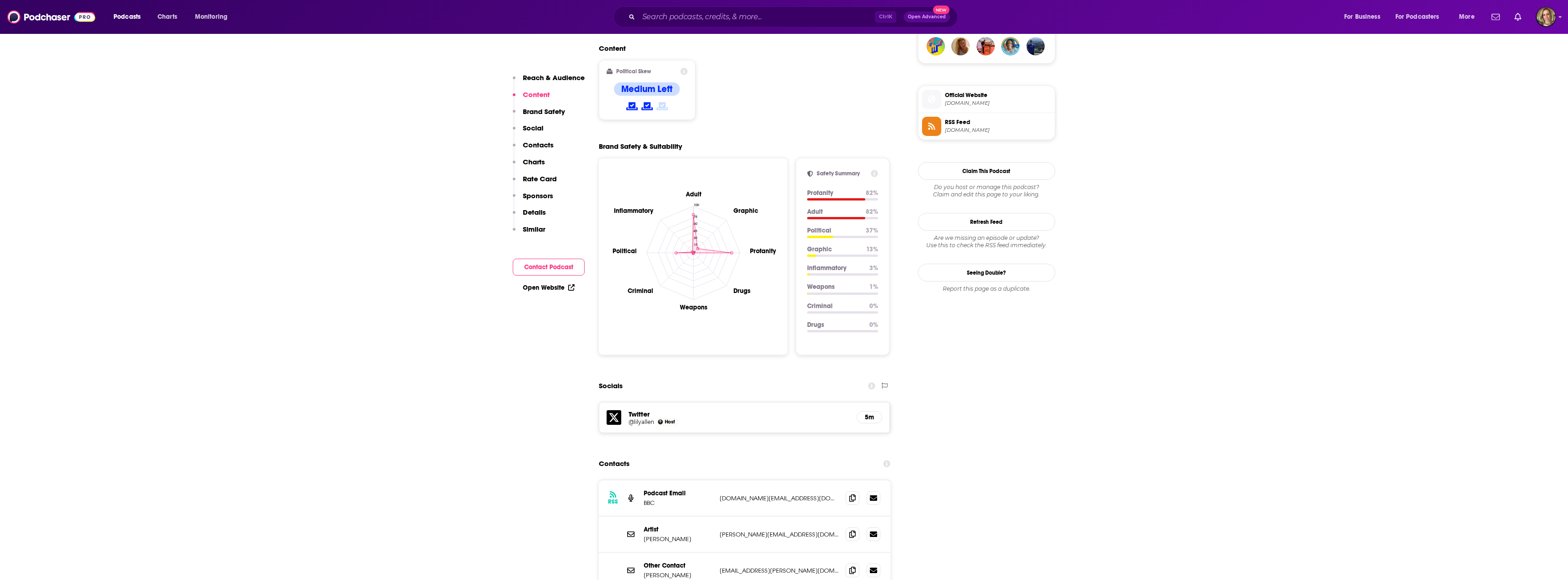
scroll to position [779, 0]
